Goal: Task Accomplishment & Management: Use online tool/utility

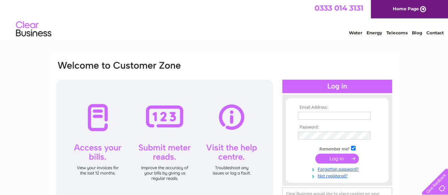
type input "MHMAMUN1@YAHOO.CO.UK"
click at [337, 161] on input "submit" at bounding box center [337, 159] width 44 height 10
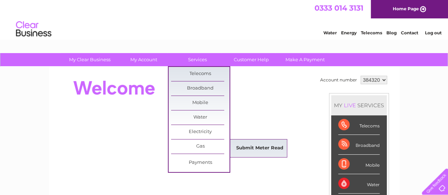
click at [243, 147] on link "Submit Meter Read" at bounding box center [260, 148] width 58 height 14
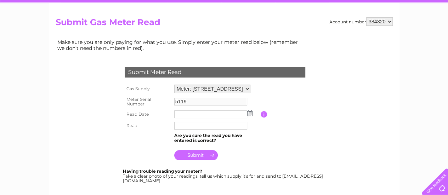
scroll to position [71, 0]
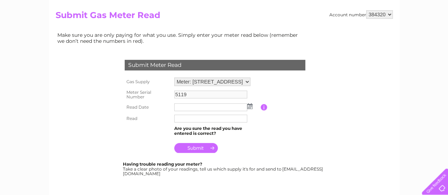
click at [251, 108] on img at bounding box center [249, 106] width 5 height 6
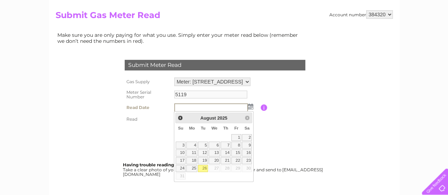
click at [202, 166] on link "26" at bounding box center [203, 168] width 10 height 7
type input "2025/08/26"
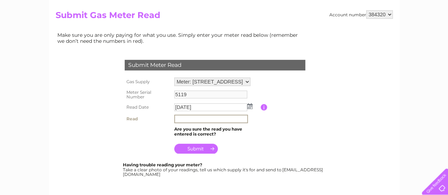
click at [181, 119] on input "text" at bounding box center [211, 119] width 74 height 9
type input "5166"
click at [197, 150] on input "submit" at bounding box center [196, 149] width 44 height 10
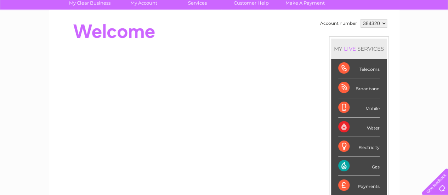
scroll to position [106, 0]
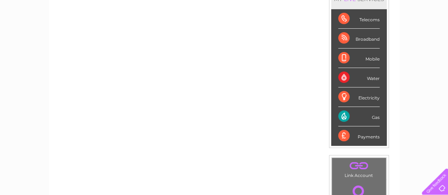
click at [362, 21] on div "Telecoms" at bounding box center [358, 18] width 41 height 19
click at [346, 19] on div "Telecoms" at bounding box center [358, 18] width 41 height 19
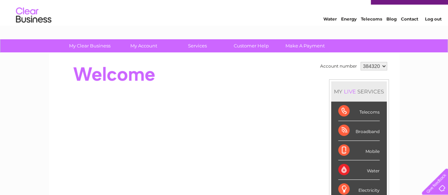
scroll to position [0, 0]
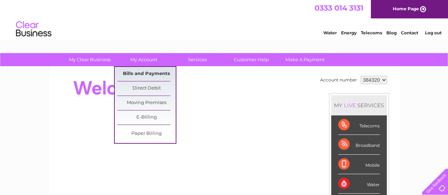
click at [150, 75] on link "Bills and Payments" at bounding box center [146, 74] width 58 height 14
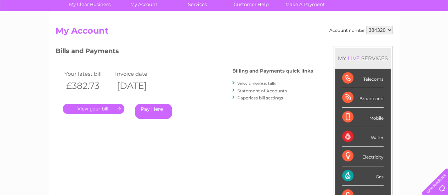
scroll to position [55, 0]
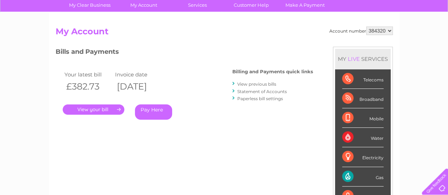
click at [349, 79] on div "Telecoms" at bounding box center [362, 78] width 41 height 19
click at [347, 83] on div "Telecoms" at bounding box center [362, 78] width 41 height 19
click at [243, 84] on link "View previous bills" at bounding box center [256, 84] width 39 height 5
